Goal: Transaction & Acquisition: Purchase product/service

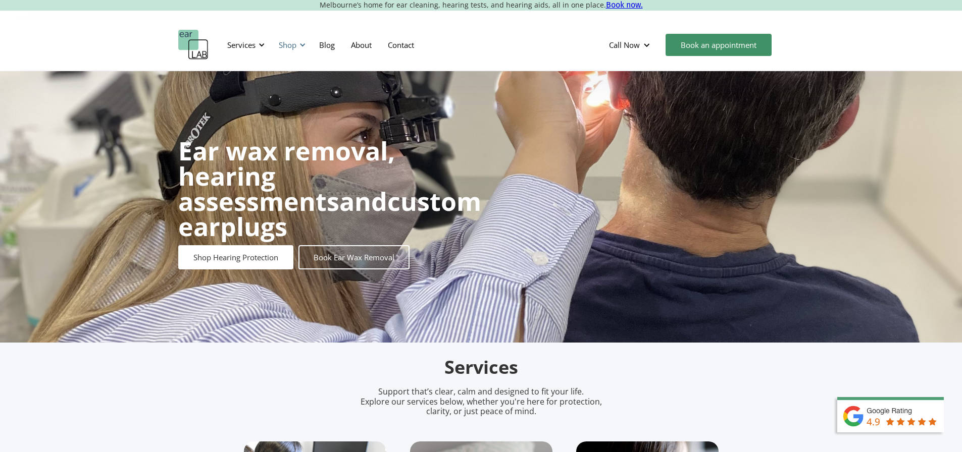
click at [285, 44] on div "Shop" at bounding box center [288, 45] width 18 height 10
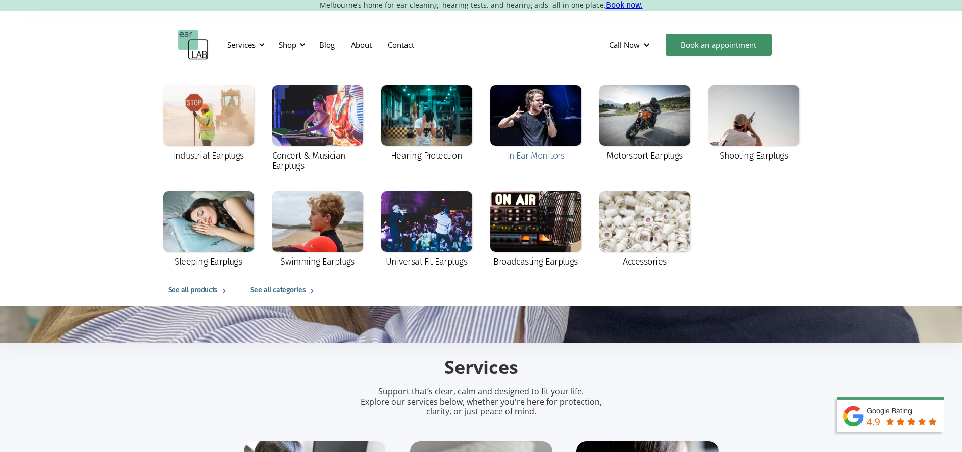
click at [553, 134] on div at bounding box center [535, 115] width 91 height 61
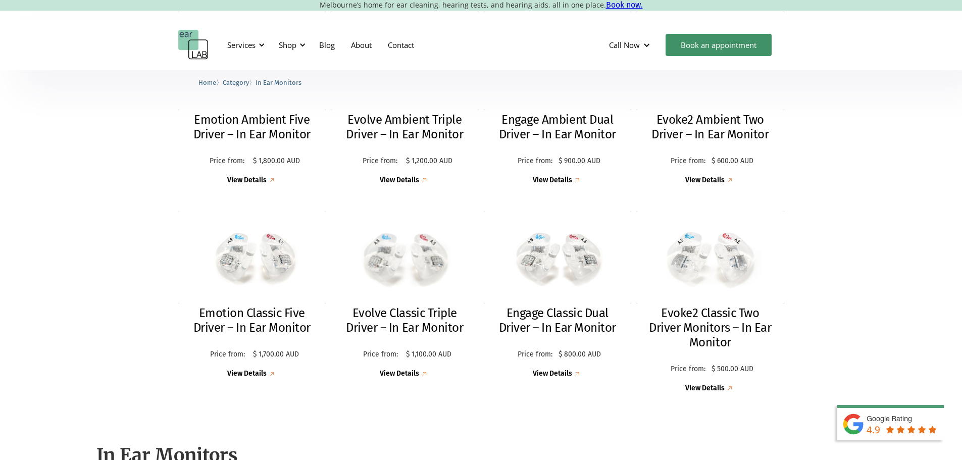
scroll to position [303, 0]
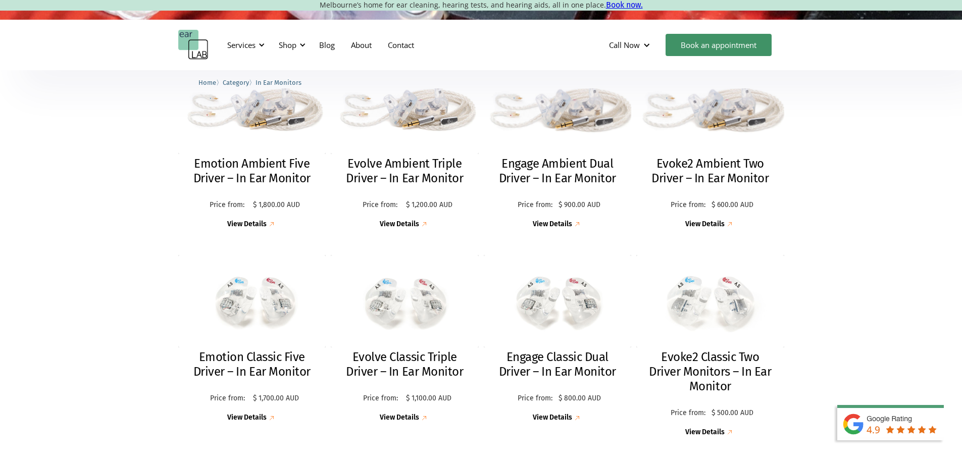
click at [724, 154] on link "Evoke2 Ambient Two Driver – In Ear Monitor Price from: $ 600.00 AUD Price: $ 60…" at bounding box center [710, 143] width 148 height 174
click at [570, 151] on img at bounding box center [557, 104] width 163 height 109
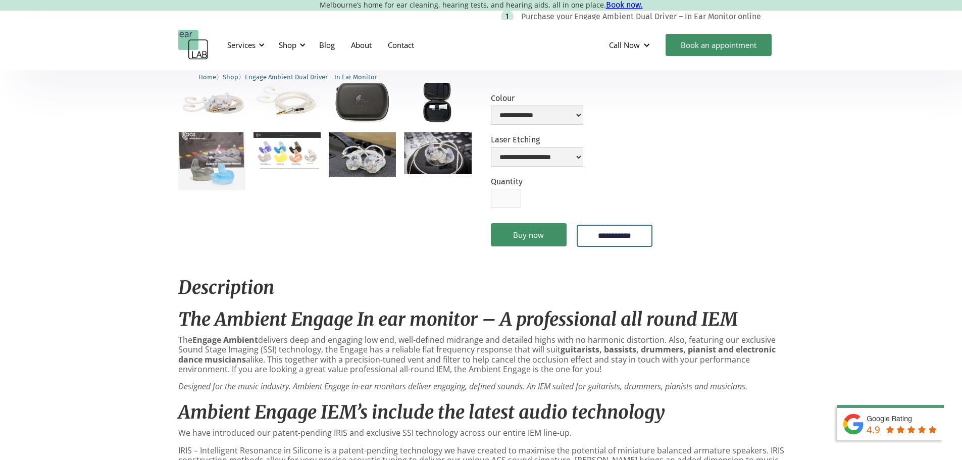
scroll to position [404, 0]
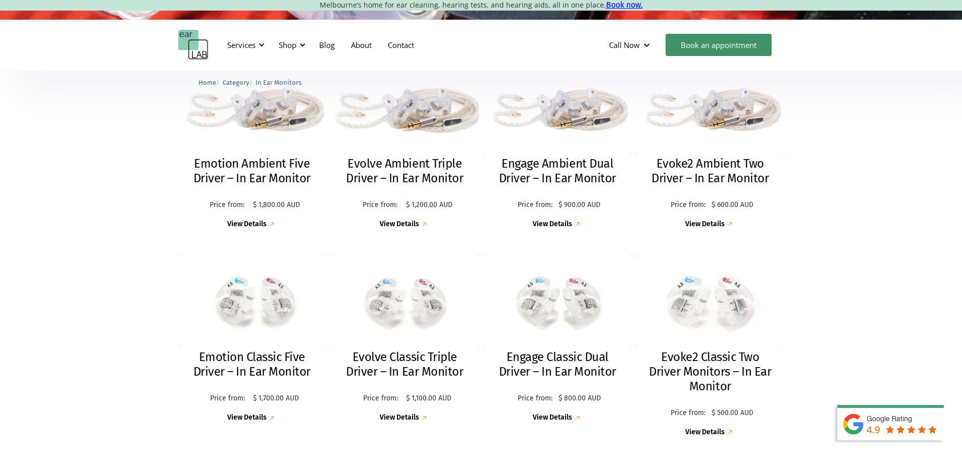
click at [463, 149] on img at bounding box center [404, 105] width 159 height 106
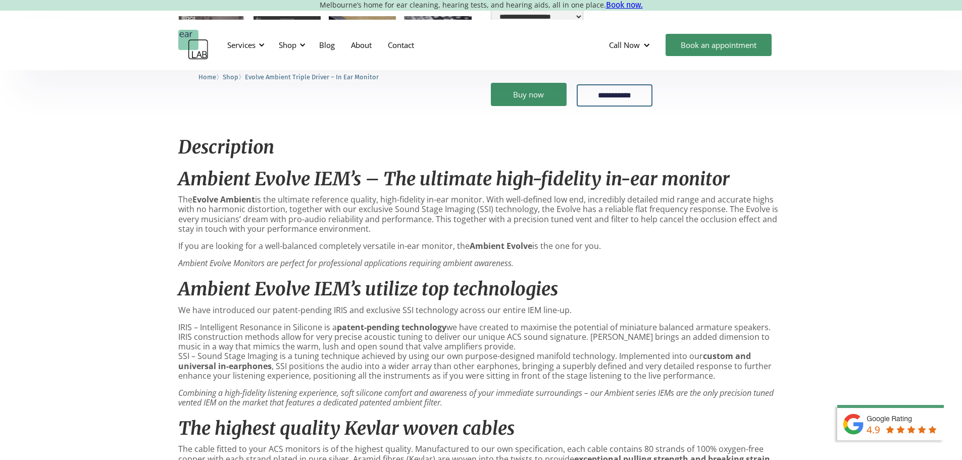
scroll to position [252, 0]
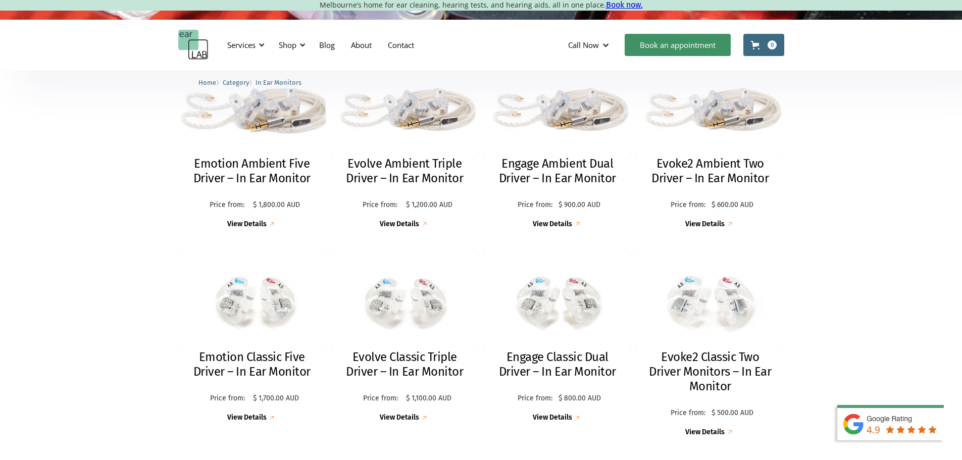
click at [243, 131] on img at bounding box center [252, 104] width 163 height 109
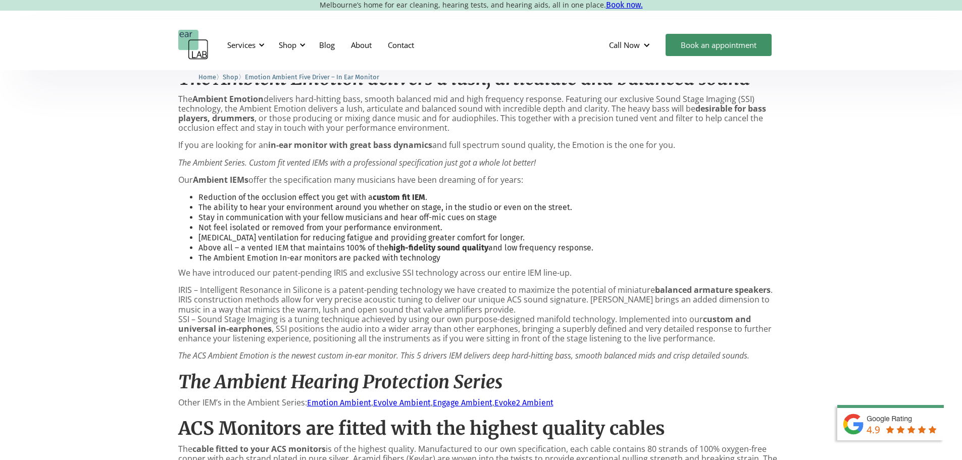
scroll to position [404, 0]
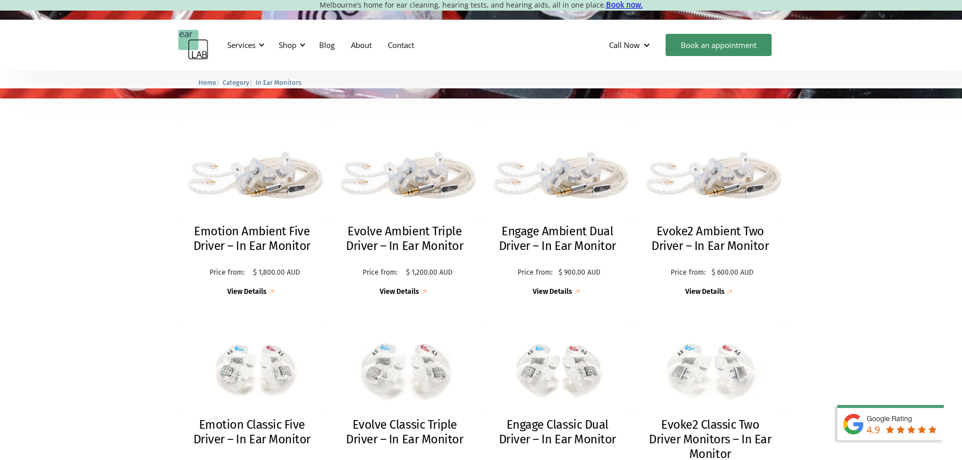
scroll to position [303, 0]
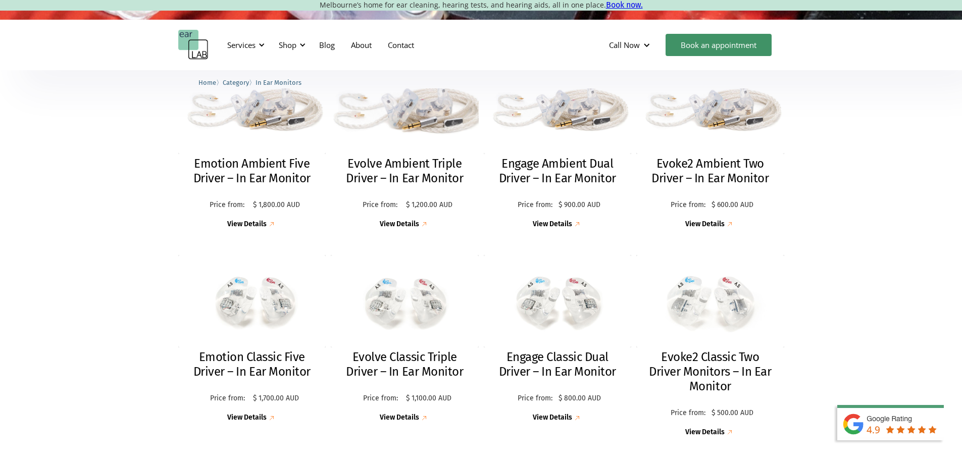
click at [414, 112] on img at bounding box center [404, 104] width 163 height 108
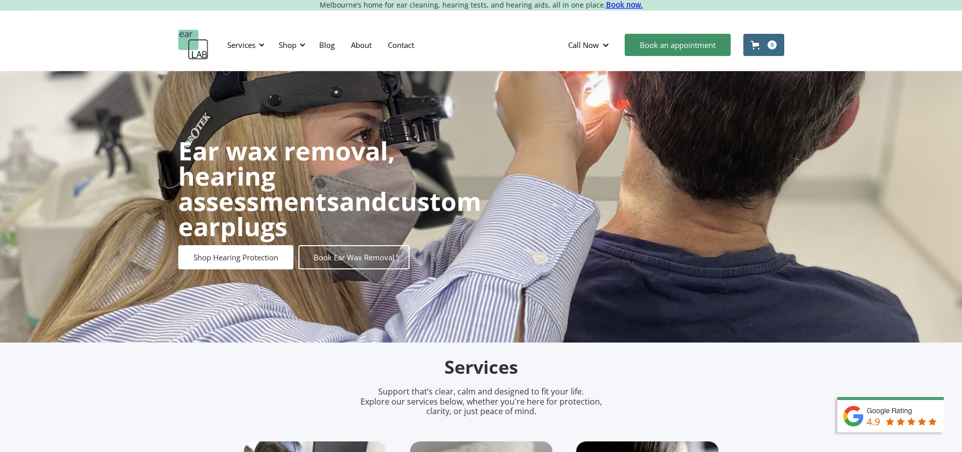
drag, startPoint x: 666, startPoint y: 52, endPoint x: 569, endPoint y: 176, distance: 157.8
click at [666, 52] on link "Book an appointment" at bounding box center [678, 45] width 106 height 22
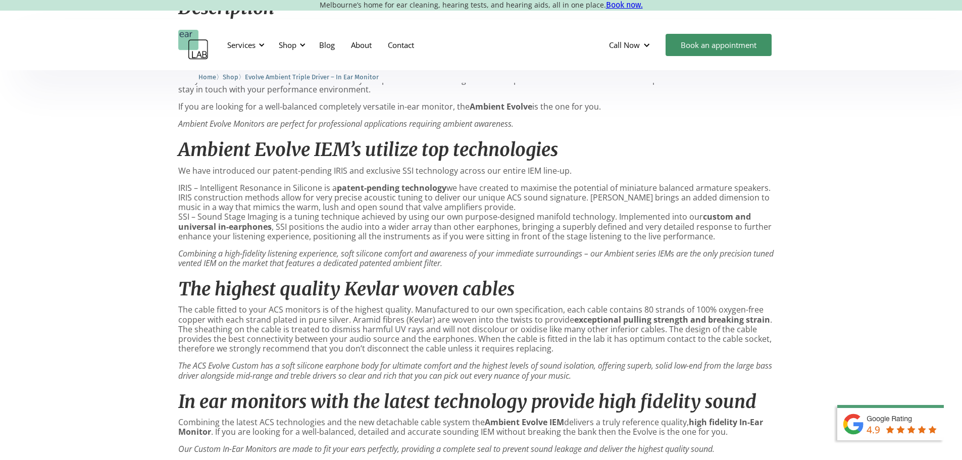
scroll to position [555, 0]
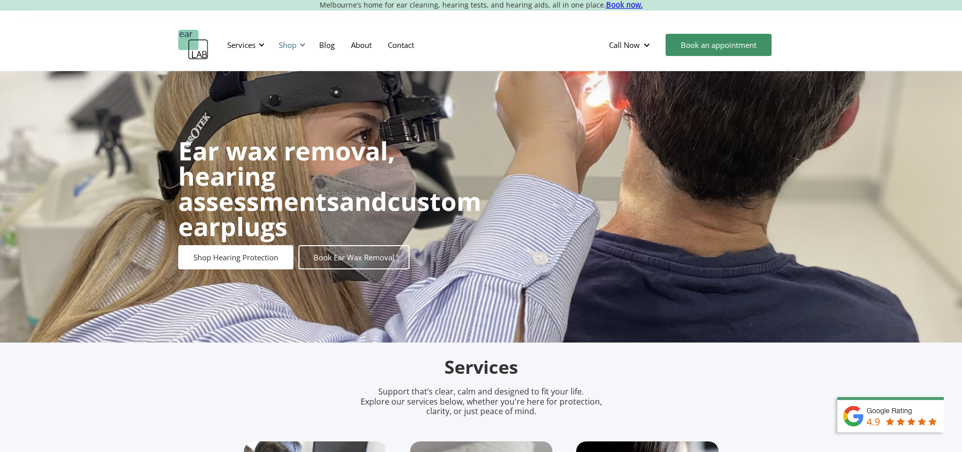
click at [292, 44] on div "Shop" at bounding box center [288, 45] width 18 height 10
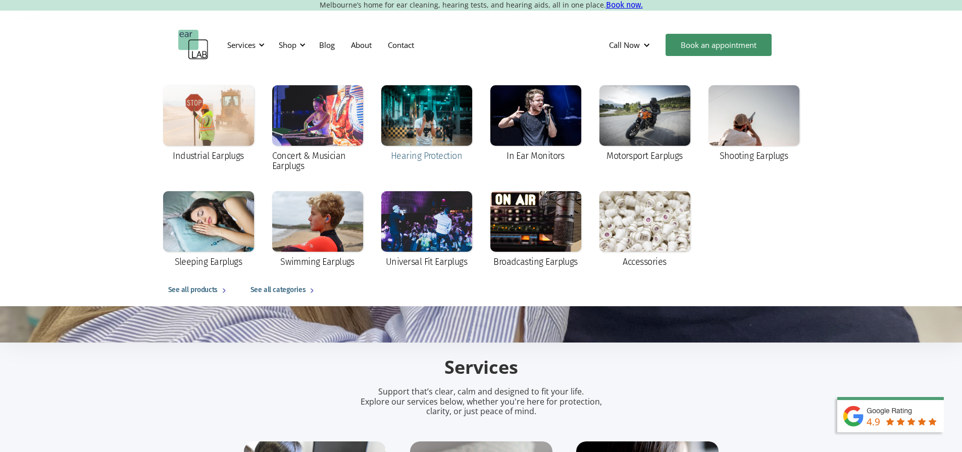
click at [407, 153] on div "Hearing Protection" at bounding box center [426, 156] width 71 height 10
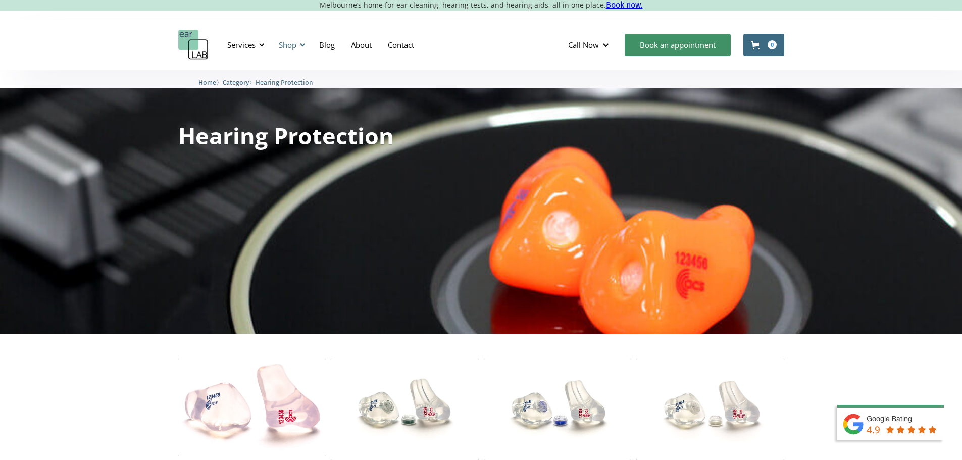
click at [300, 41] on div at bounding box center [302, 44] width 7 height 7
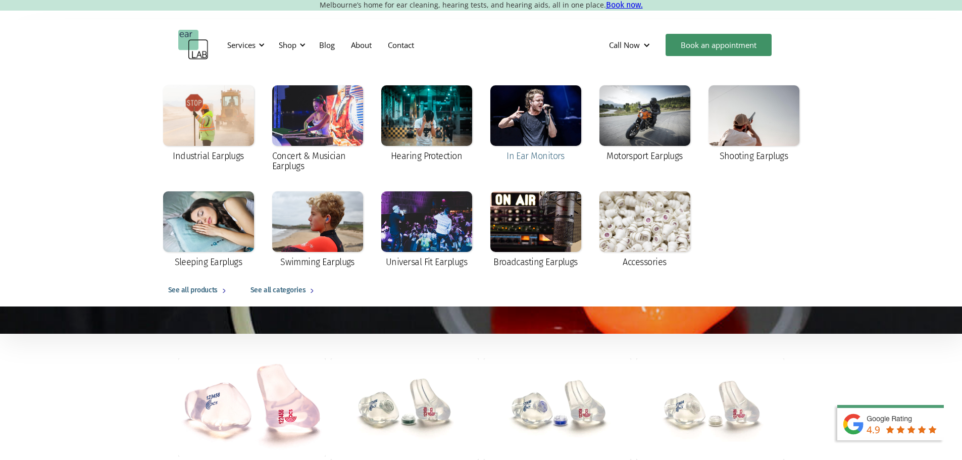
click at [510, 143] on div at bounding box center [535, 115] width 91 height 61
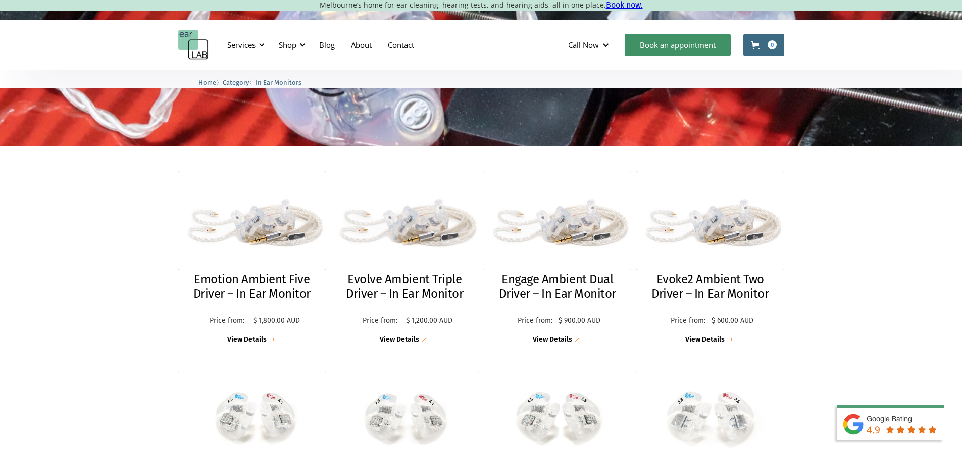
scroll to position [202, 0]
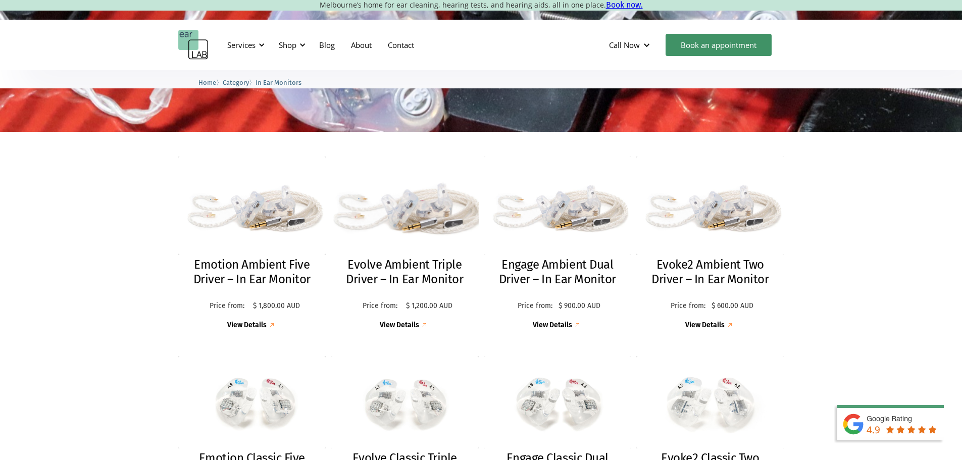
click at [439, 220] on img at bounding box center [404, 205] width 163 height 109
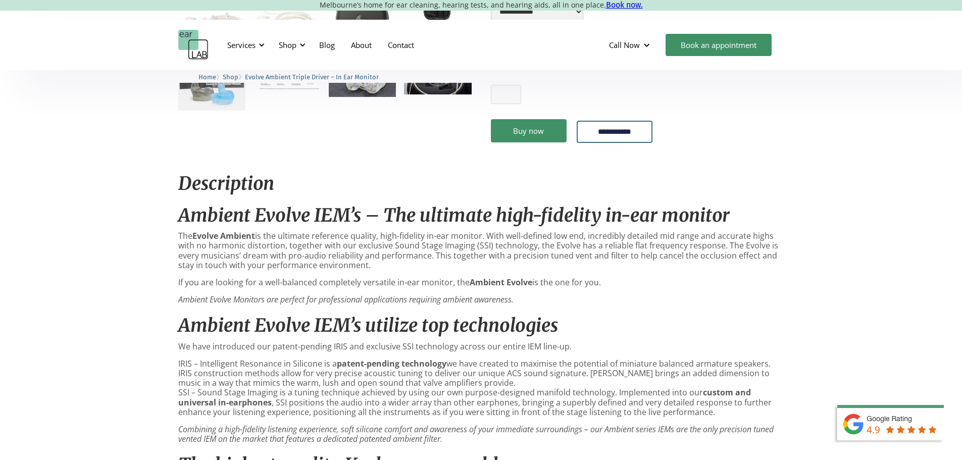
scroll to position [404, 0]
